Goal: Register for event/course

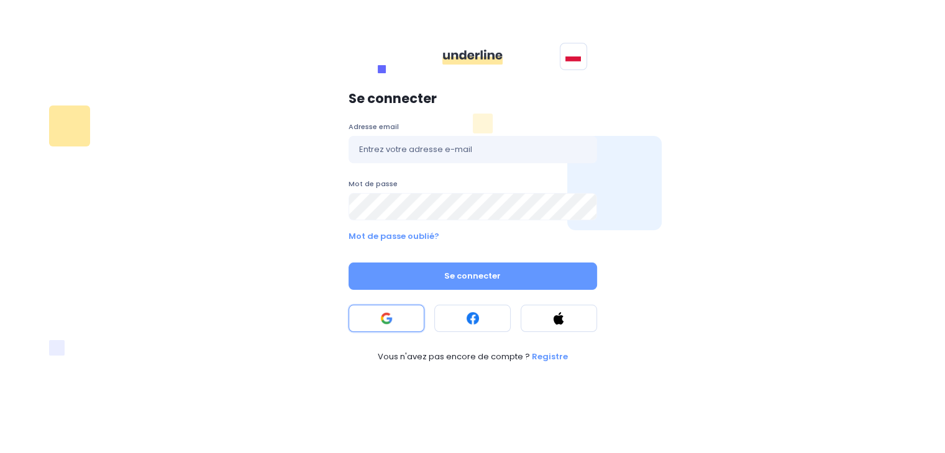
click at [390, 314] on rect at bounding box center [386, 318] width 12 height 12
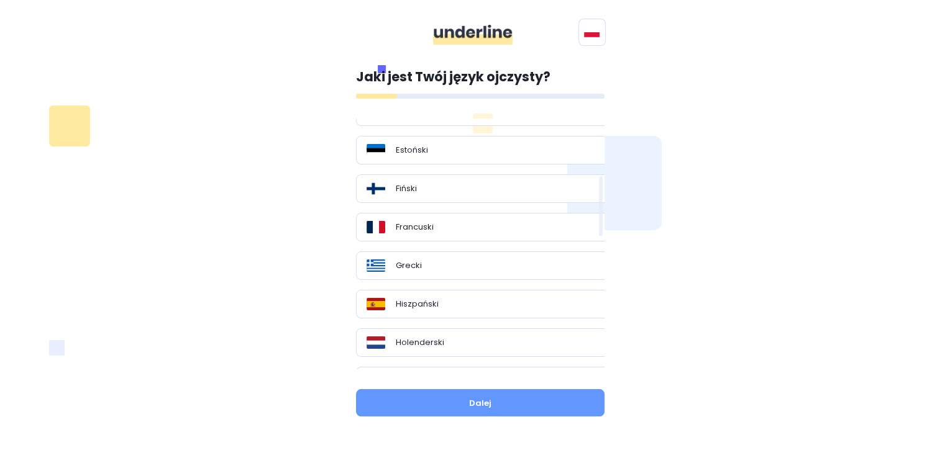
scroll to position [245, 0]
click at [473, 227] on div "Francuski" at bounding box center [484, 226] width 237 height 12
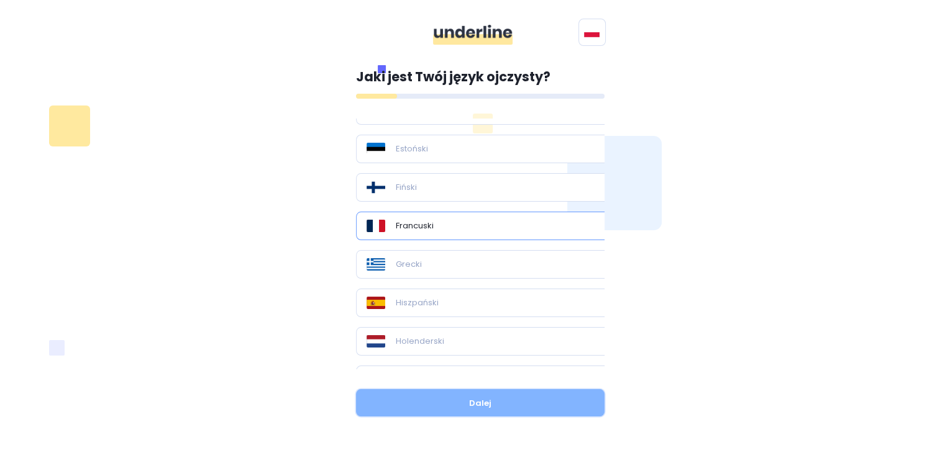
click at [492, 406] on button "Dalej" at bounding box center [480, 402] width 248 height 27
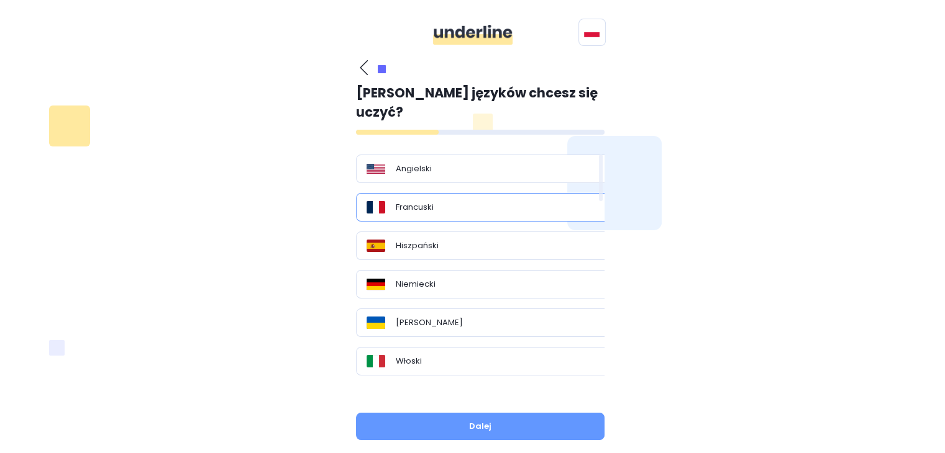
click at [477, 201] on div "Francuski" at bounding box center [484, 207] width 237 height 12
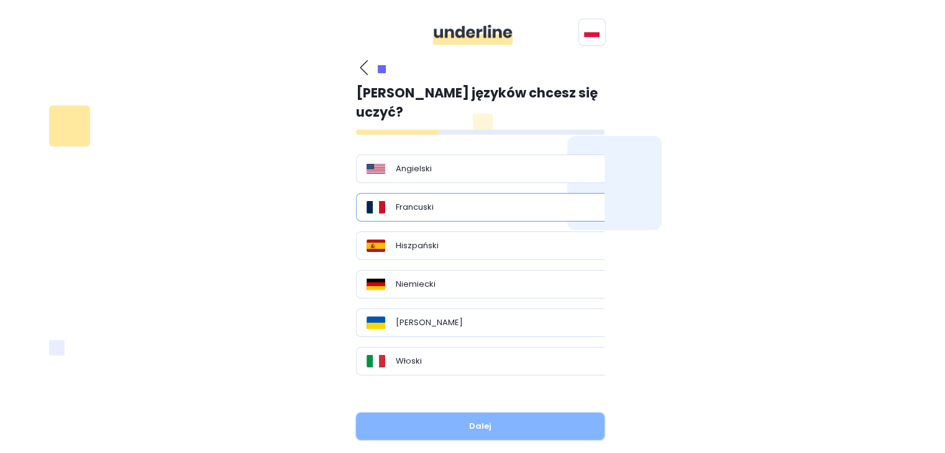
click at [468, 413] on button "Dalej" at bounding box center [480, 426] width 248 height 27
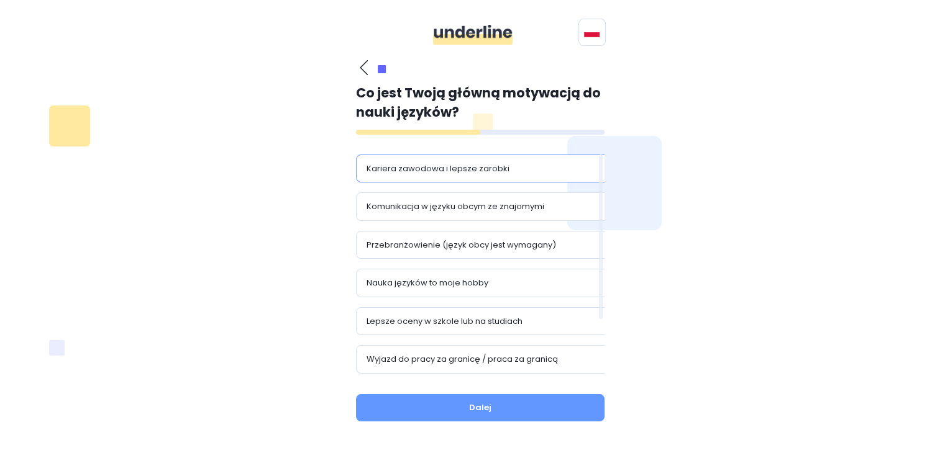
click at [522, 166] on div "Kariera zawodowa i lepsze zarobki" at bounding box center [484, 169] width 237 height 12
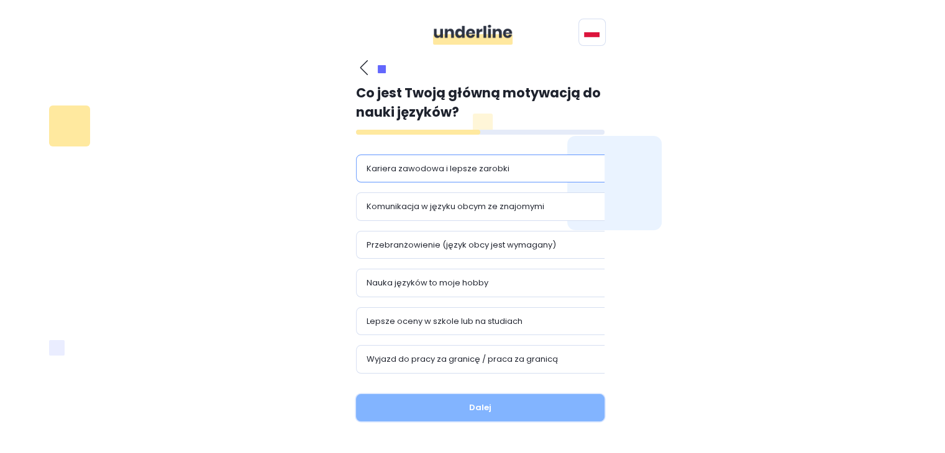
click at [477, 398] on button "Dalej" at bounding box center [480, 407] width 248 height 27
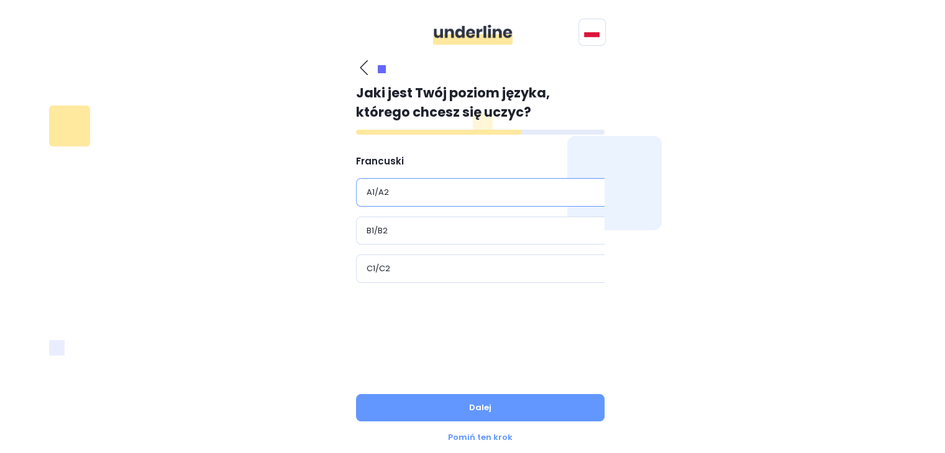
click at [474, 197] on div "A1/A2" at bounding box center [484, 192] width 237 height 12
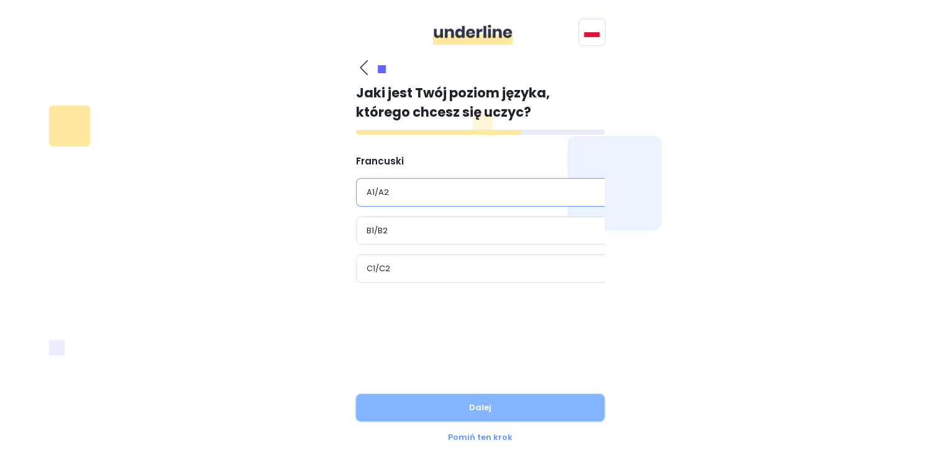
click at [481, 405] on button "Dalej" at bounding box center [480, 407] width 248 height 27
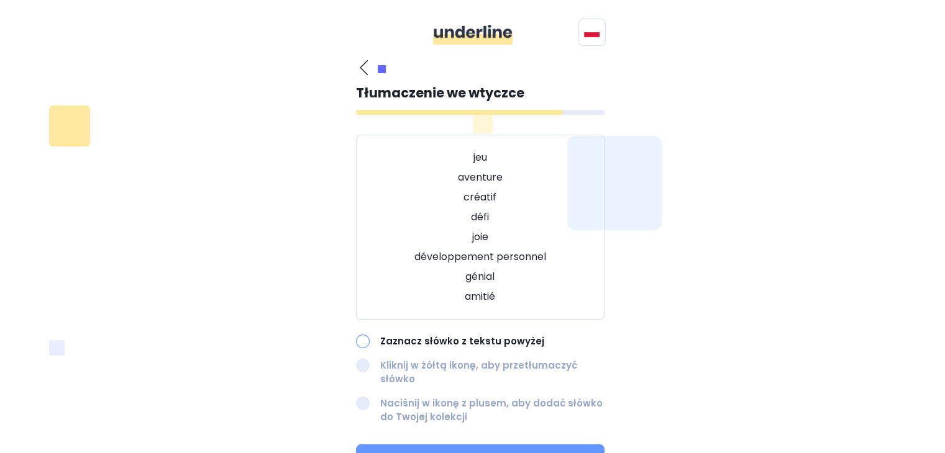
click at [363, 340] on div at bounding box center [363, 342] width 14 height 14
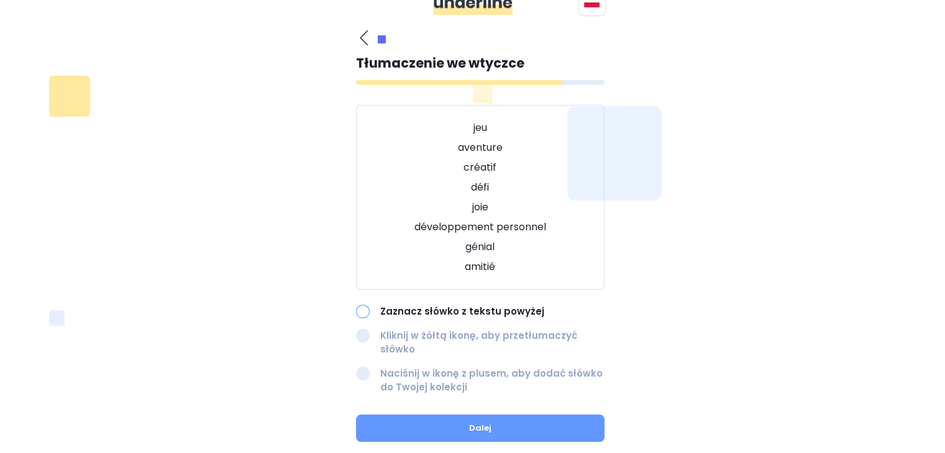
scroll to position [31, 0]
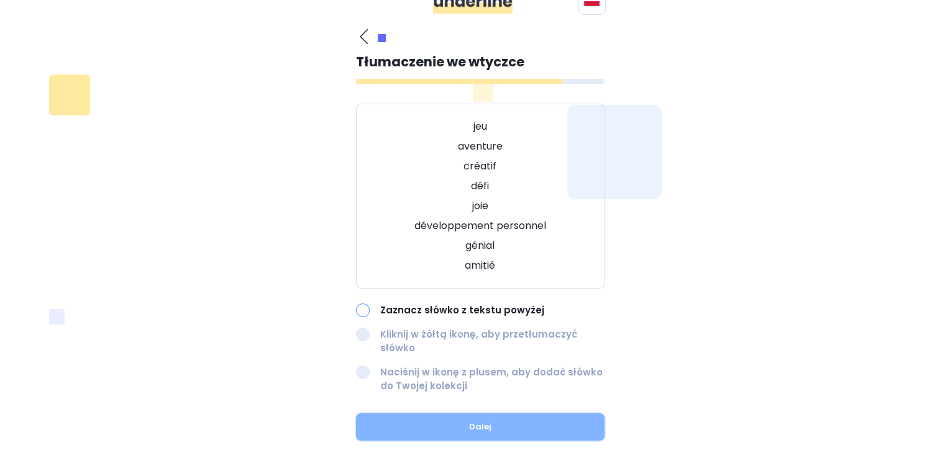
click at [465, 414] on button "Dalej" at bounding box center [480, 427] width 248 height 27
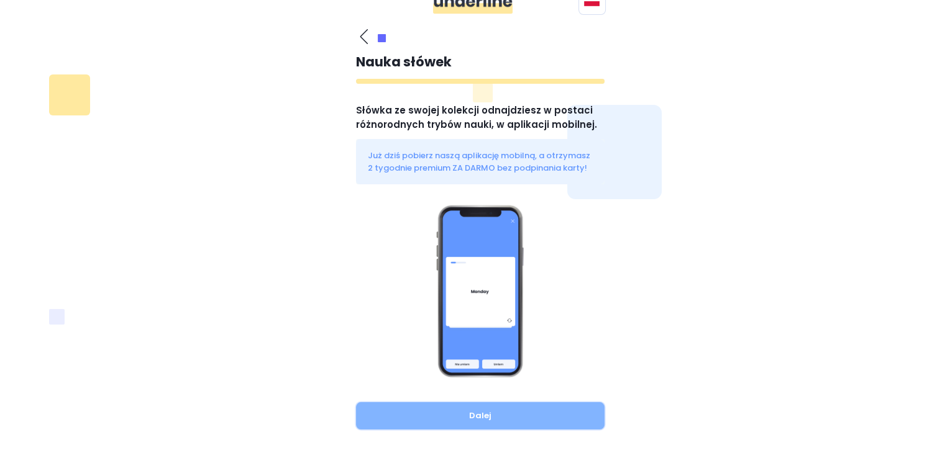
click at [504, 413] on button "Dalej" at bounding box center [480, 415] width 248 height 27
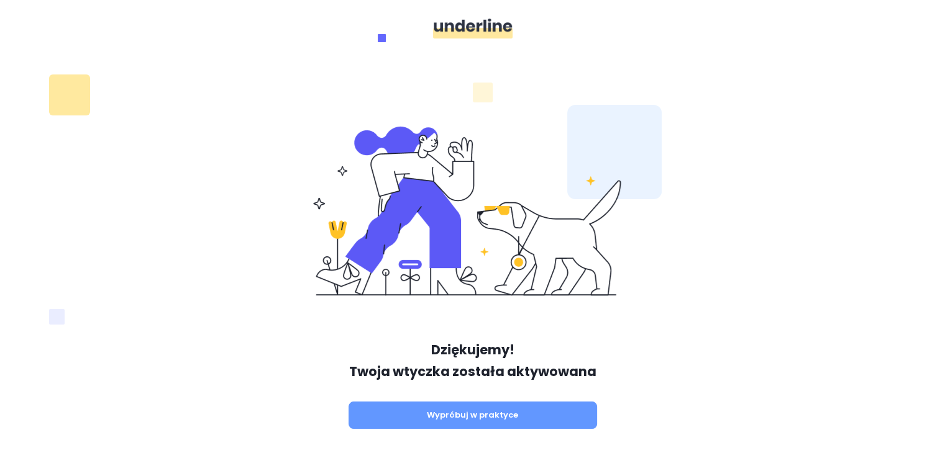
scroll to position [0, 0]
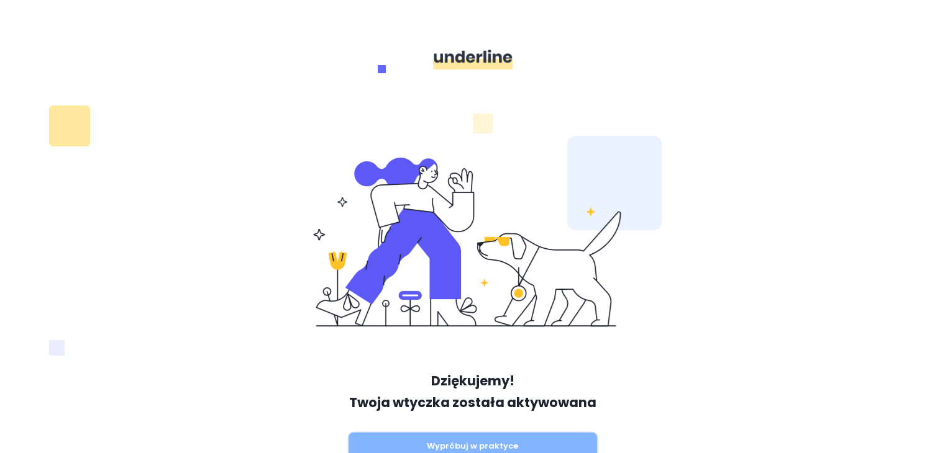
click at [469, 441] on button "Wypróbuj w praktyce" at bounding box center [472, 446] width 248 height 27
